Goal: Task Accomplishment & Management: Use online tool/utility

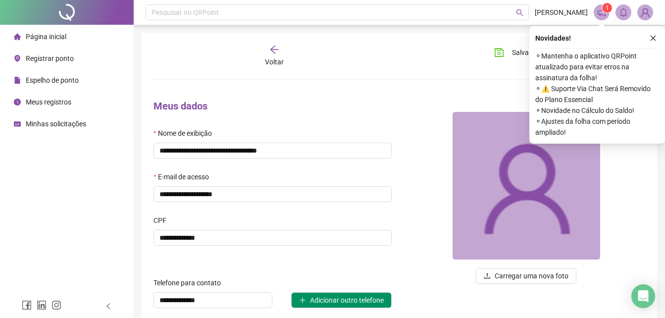
click at [80, 59] on li "Registrar ponto" at bounding box center [66, 59] width 129 height 20
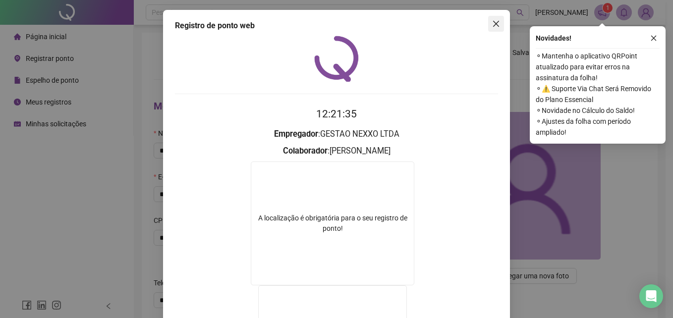
click at [492, 30] on button "Close" at bounding box center [496, 24] width 16 height 16
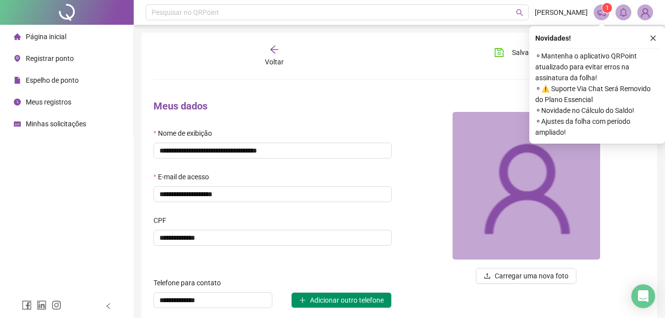
click at [83, 56] on li "Registrar ponto" at bounding box center [66, 59] width 129 height 20
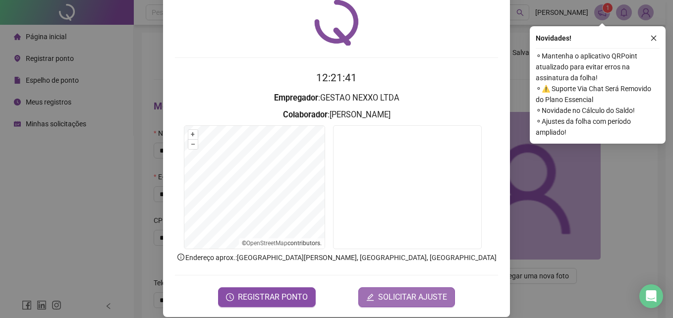
scroll to position [47, 0]
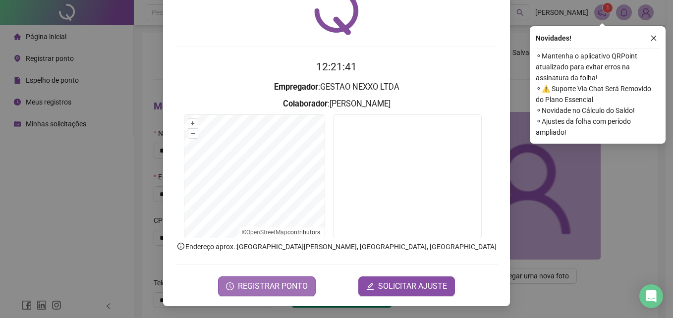
click at [275, 287] on span "REGISTRAR PONTO" at bounding box center [273, 286] width 70 height 12
